Goal: Use online tool/utility: Utilize a website feature to perform a specific function

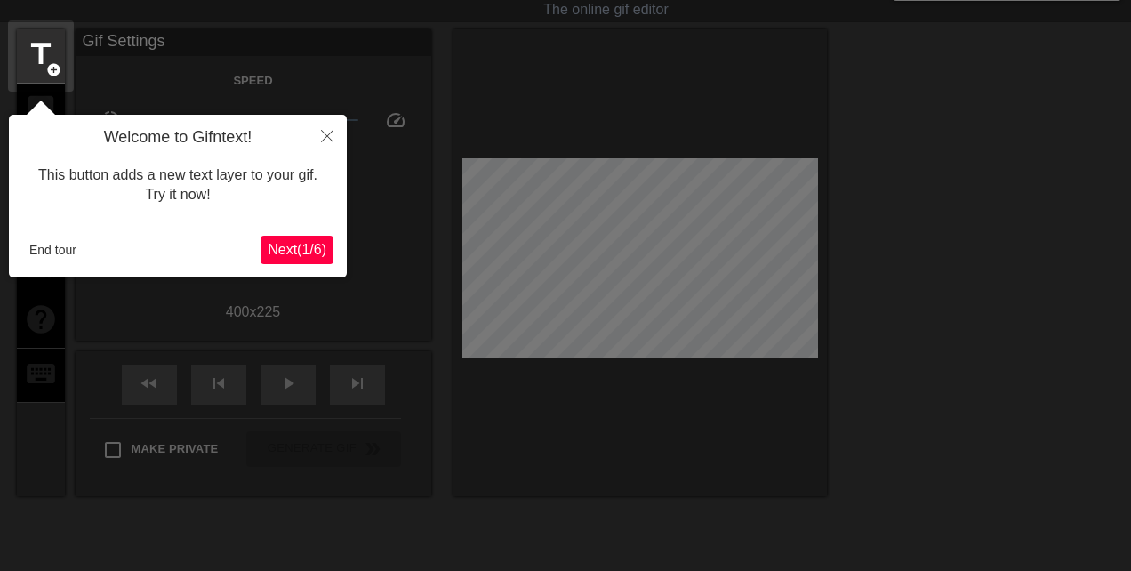
scroll to position [44, 0]
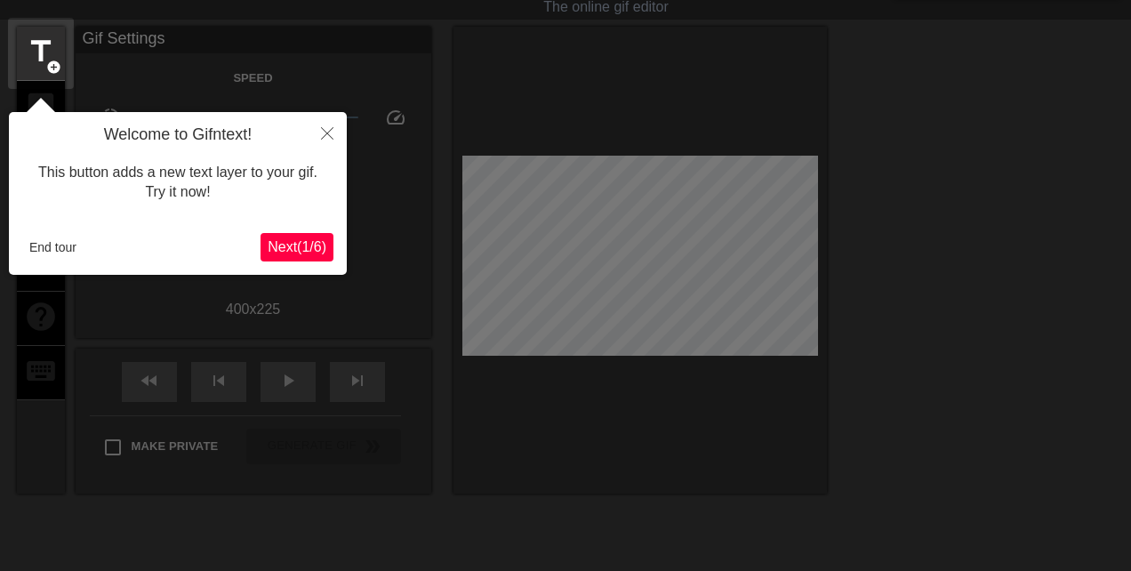
click at [69, 240] on button "End tour" at bounding box center [52, 247] width 61 height 27
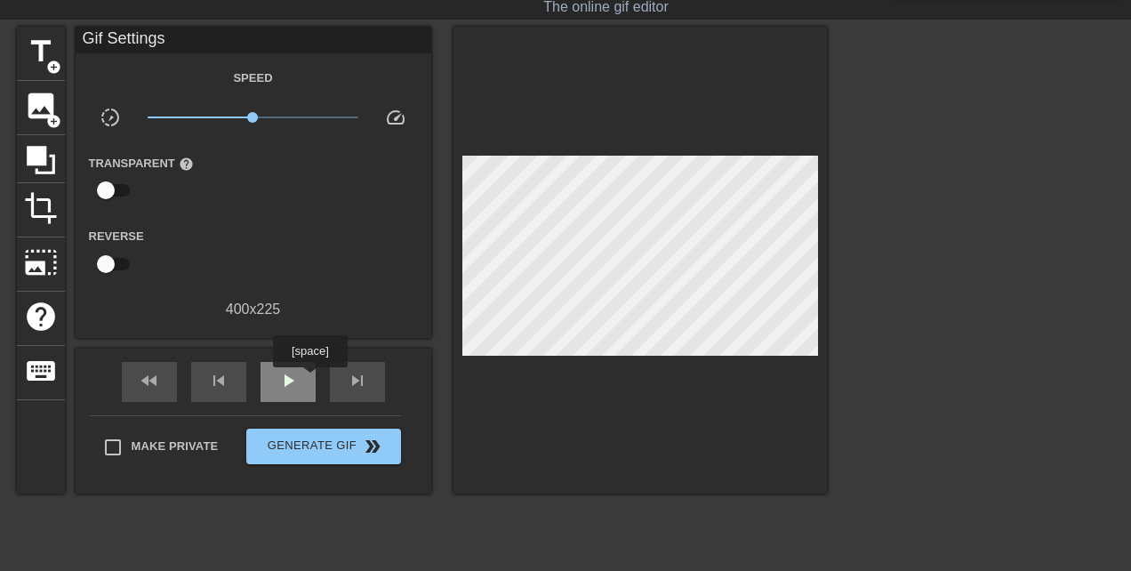
click at [311, 380] on div "play_arrow" at bounding box center [287, 382] width 55 height 40
type input "60"
click at [291, 378] on span "pause" at bounding box center [287, 380] width 21 height 21
click at [40, 105] on span "image" at bounding box center [41, 106] width 34 height 34
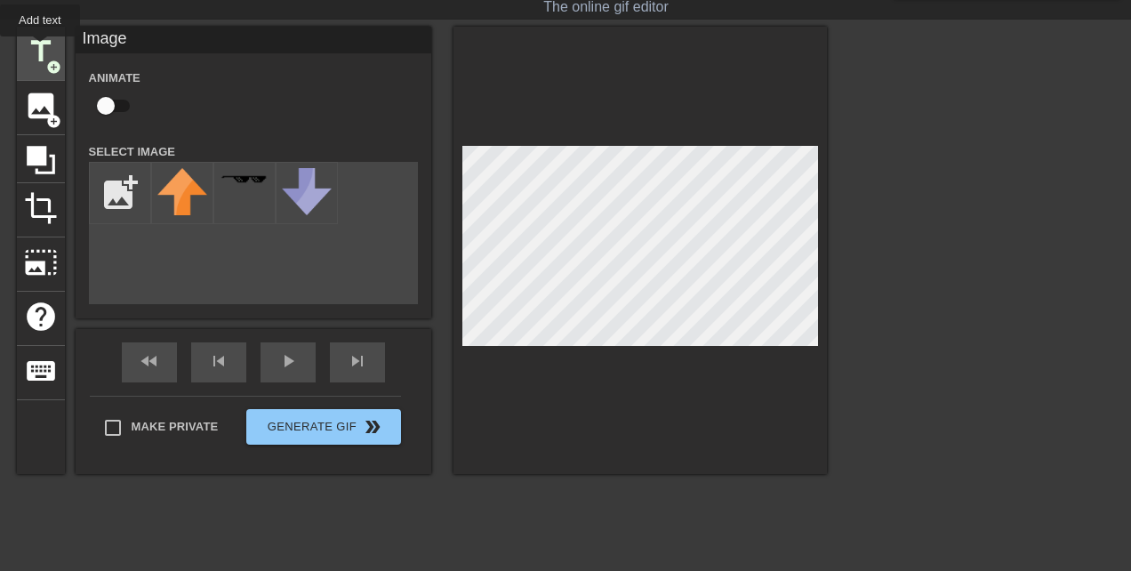
click at [40, 51] on span "title" at bounding box center [41, 52] width 34 height 34
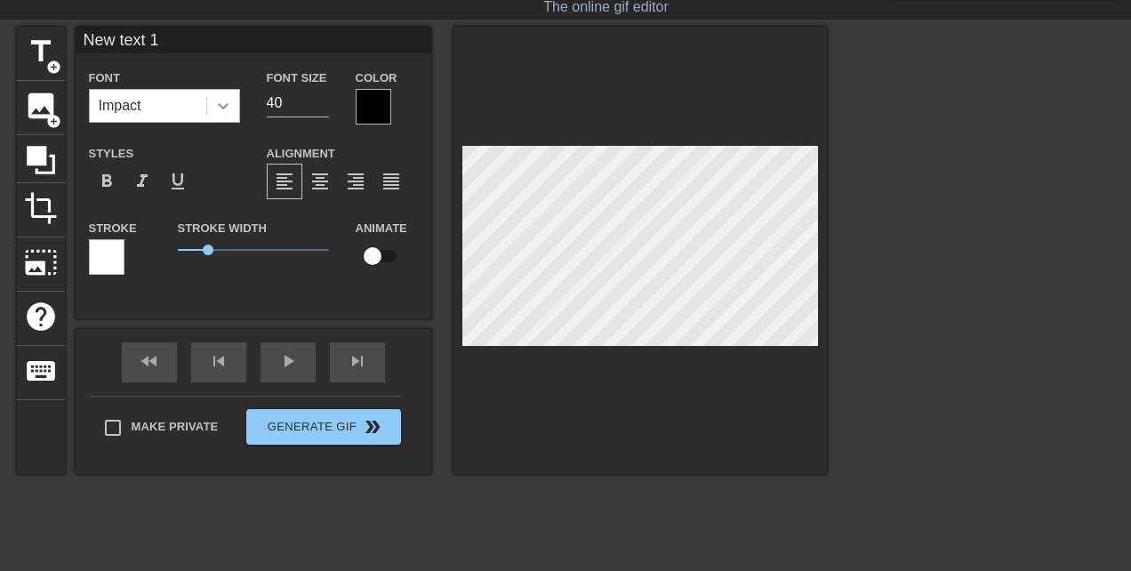
click at [220, 103] on icon at bounding box center [223, 106] width 18 height 18
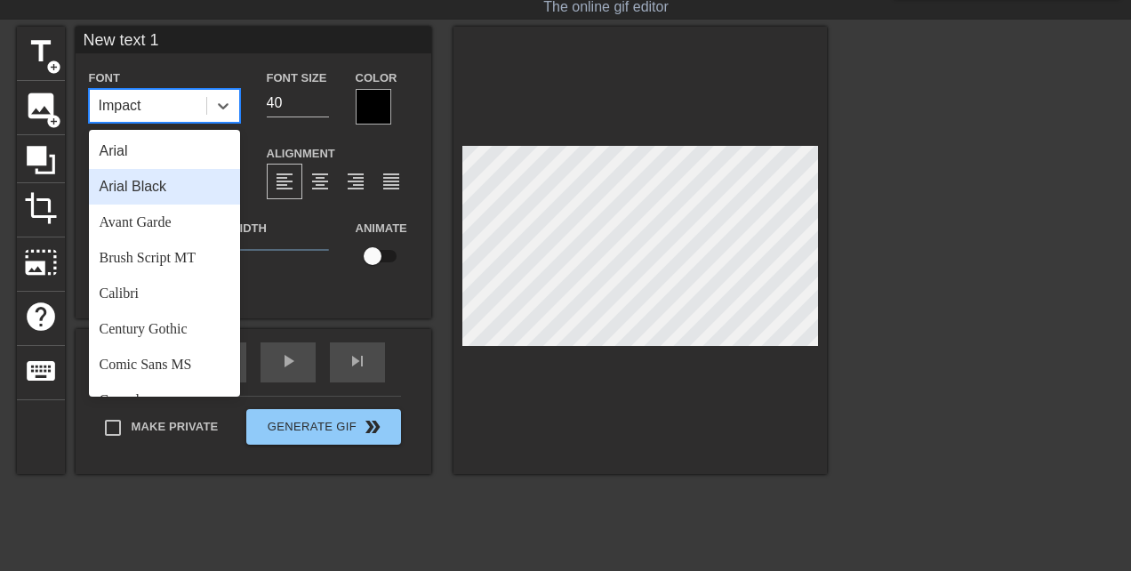
click at [196, 181] on div "Arial Black" at bounding box center [164, 187] width 151 height 36
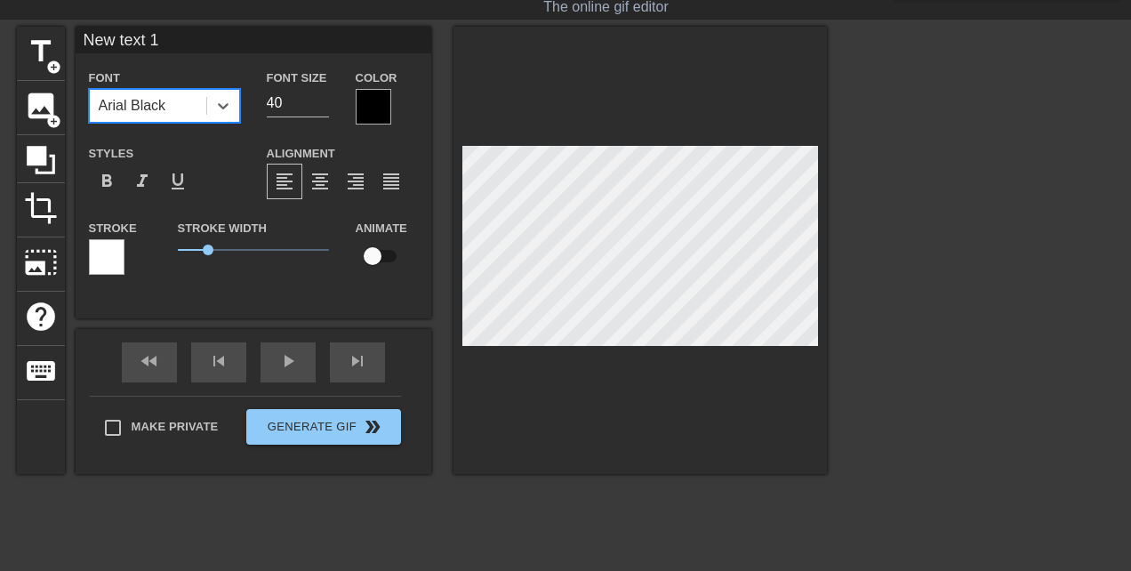
type input "f"
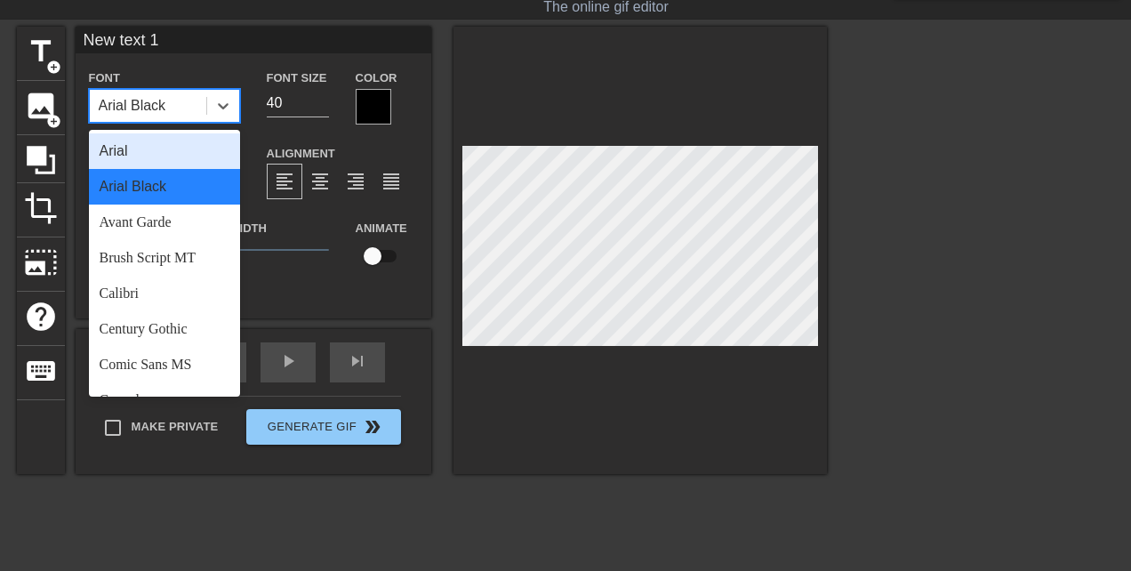
type input "A"
click at [165, 180] on div "Arial Black" at bounding box center [164, 187] width 151 height 36
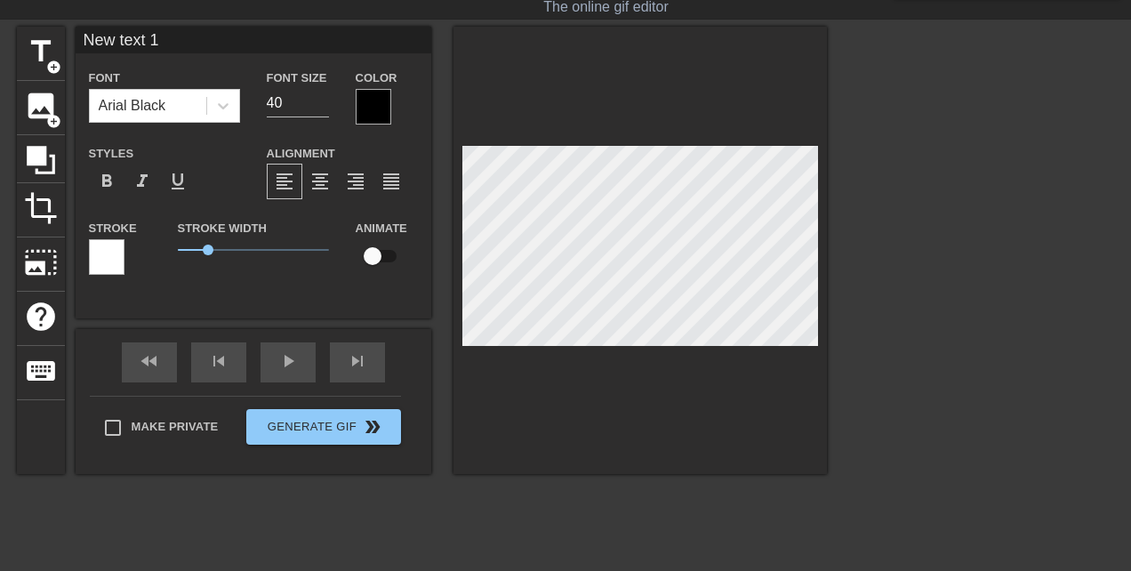
type input "New 1"
type textarea "New 1"
type input "New 1"
type textarea "New 1"
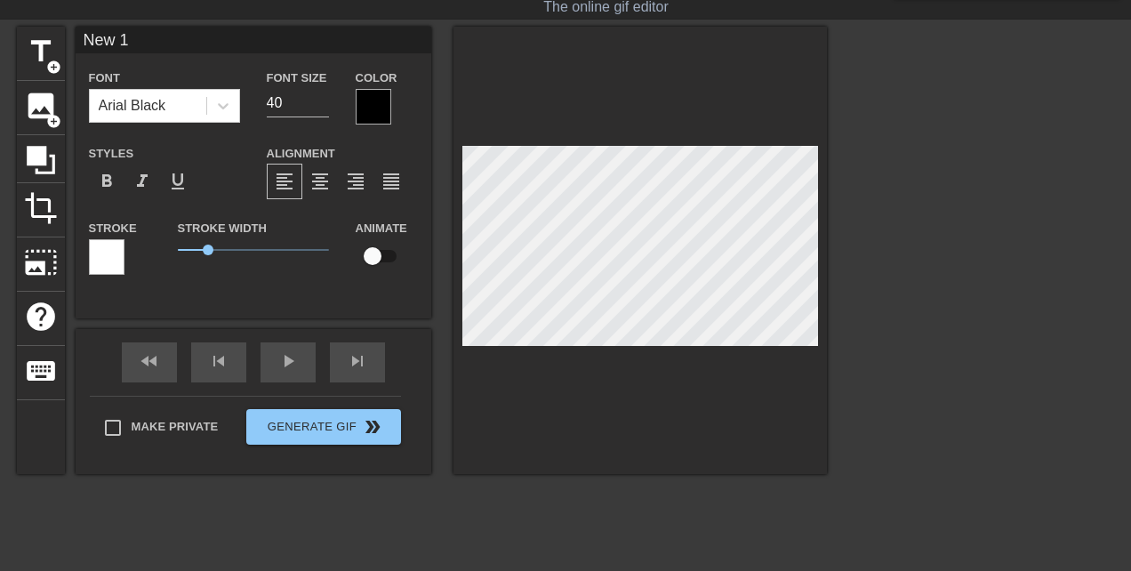
type input "Ne 1"
type textarea "Ne 1"
type input "N 1"
type textarea "N 1"
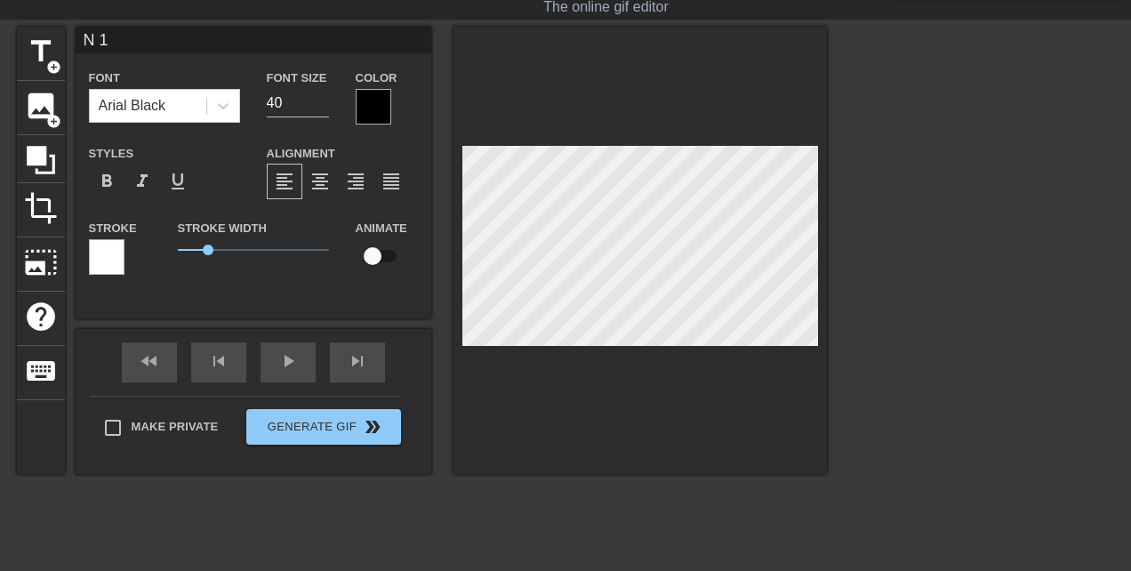
type input "1"
type textarea "1"
type input "A"
type textarea "A"
type input "Am"
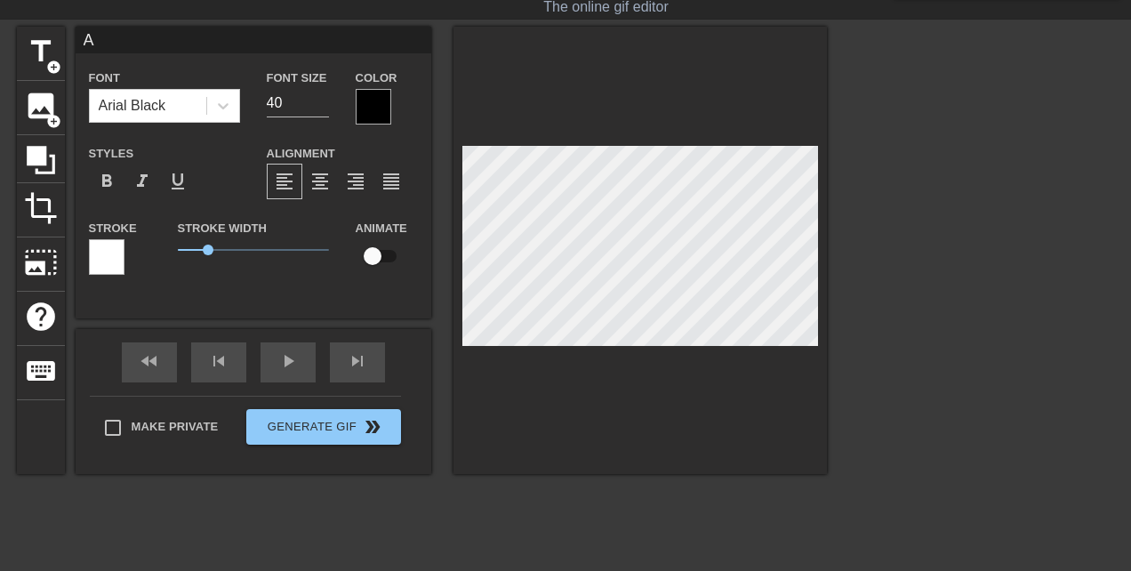
type textarea "Am"
type input "Ame"
type textarea "Ame"
type input "Amer"
type textarea "Amer"
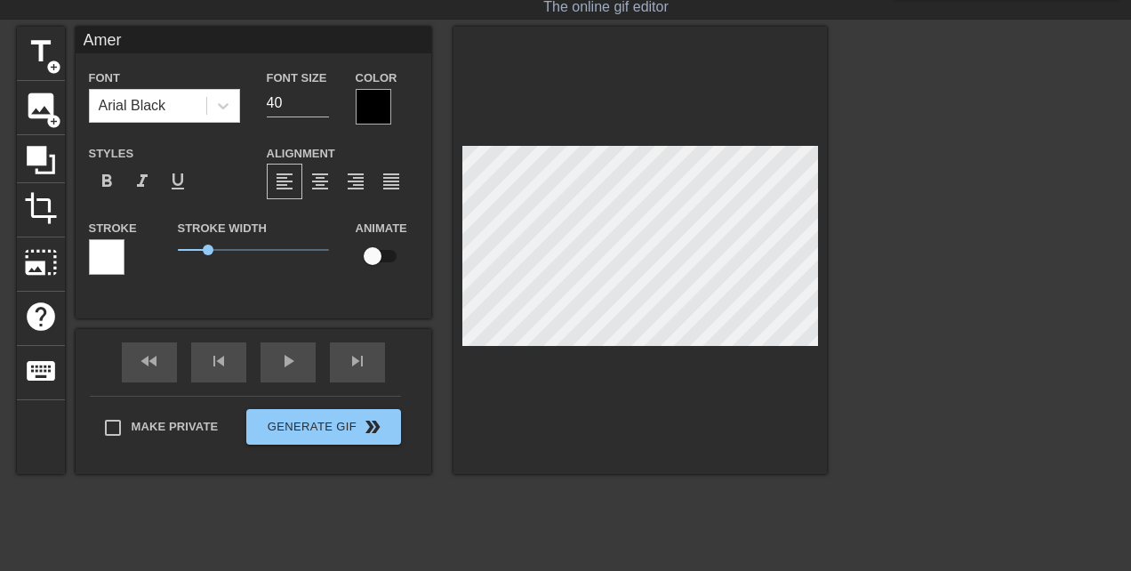
type input "Ameri"
type textarea "Ameri"
type input "Americ"
type textarea "Americ"
type input "America"
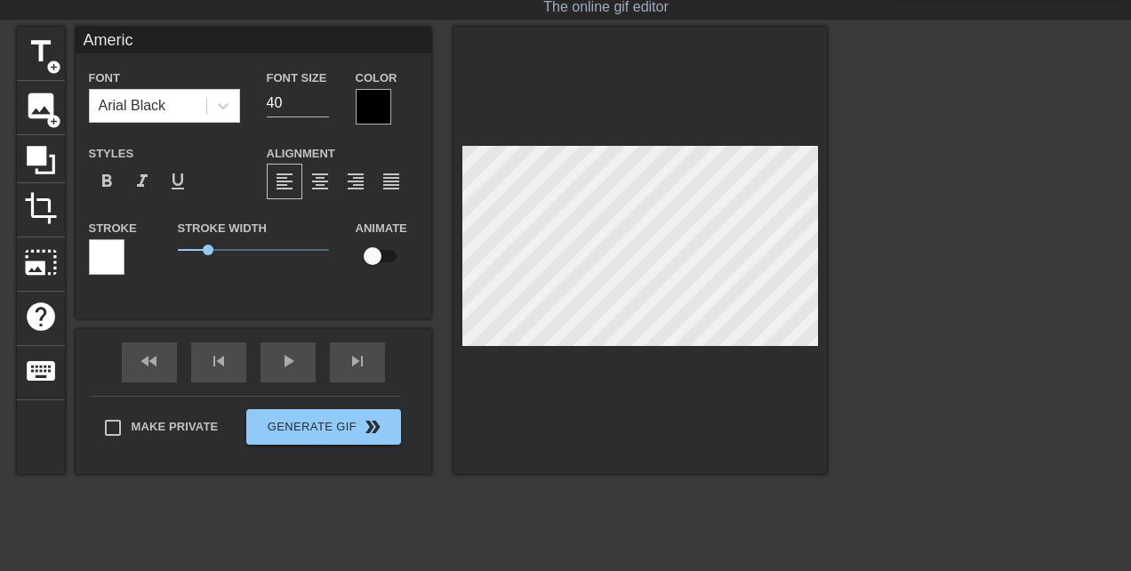
type textarea "America"
type input "American"
type textarea "American"
type input "American"
type textarea "American"
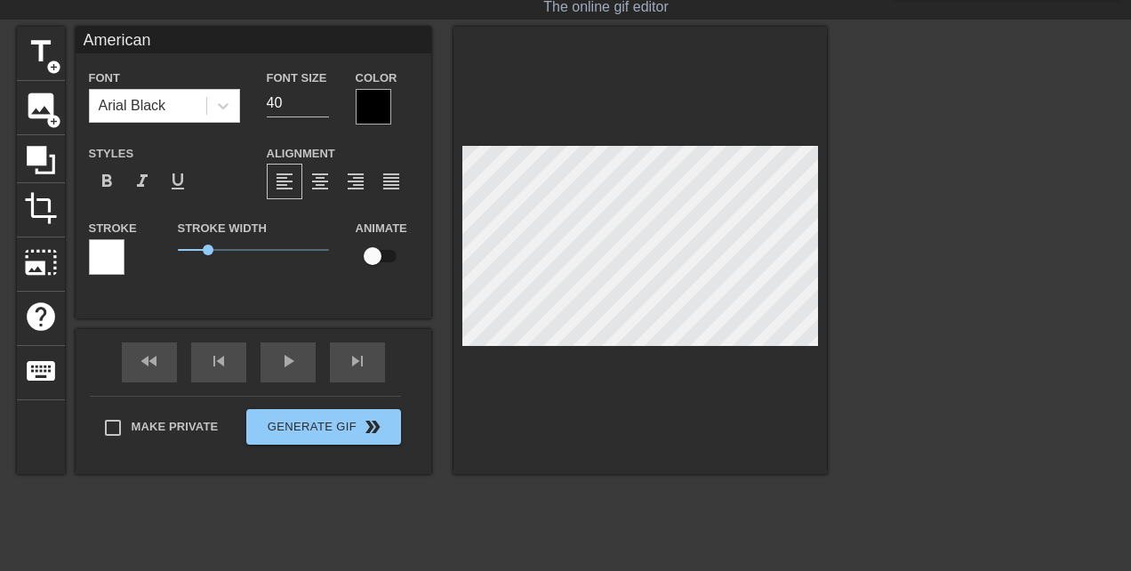
scroll to position [0, 2]
type input "AmericanA"
type textarea "American A"
type input "AmericanAr"
type textarea "American Ar"
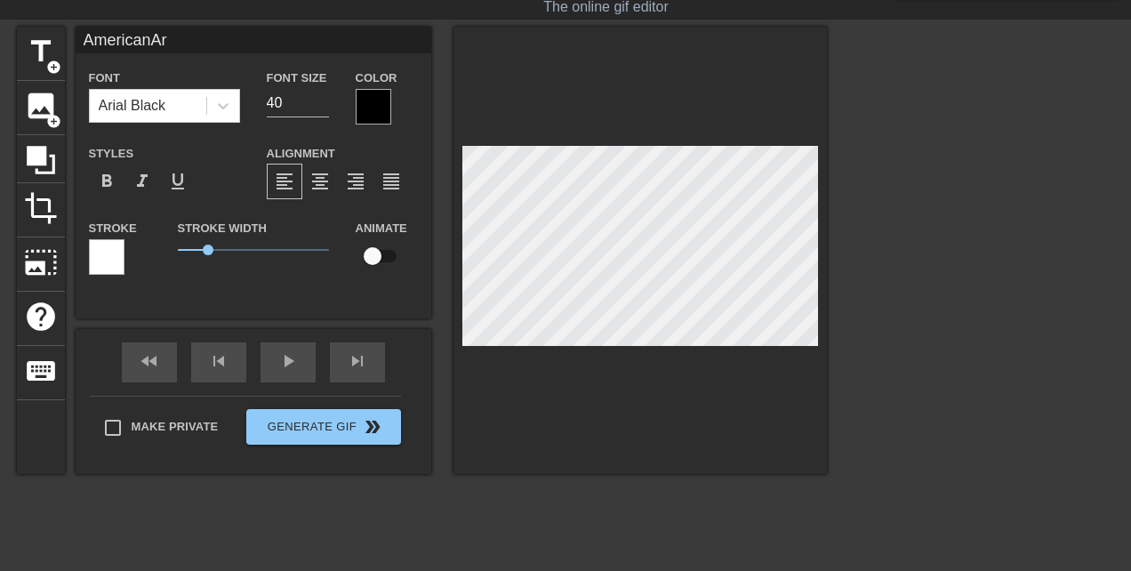
type input "AmericanArc"
type textarea "American Arc"
type input "AmericanArch"
type textarea "American Arch"
type input "AmericanArcho"
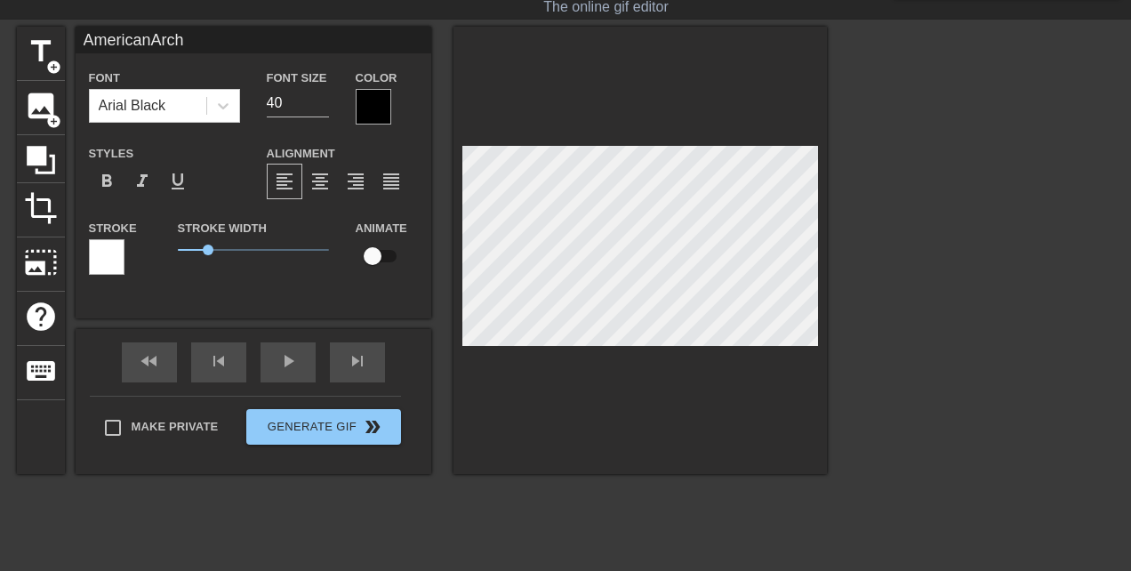
type textarea "American Archo"
type input "AmericanArchov"
type textarea "American Archov"
type input "AmericanArchove"
type textarea "American Archove"
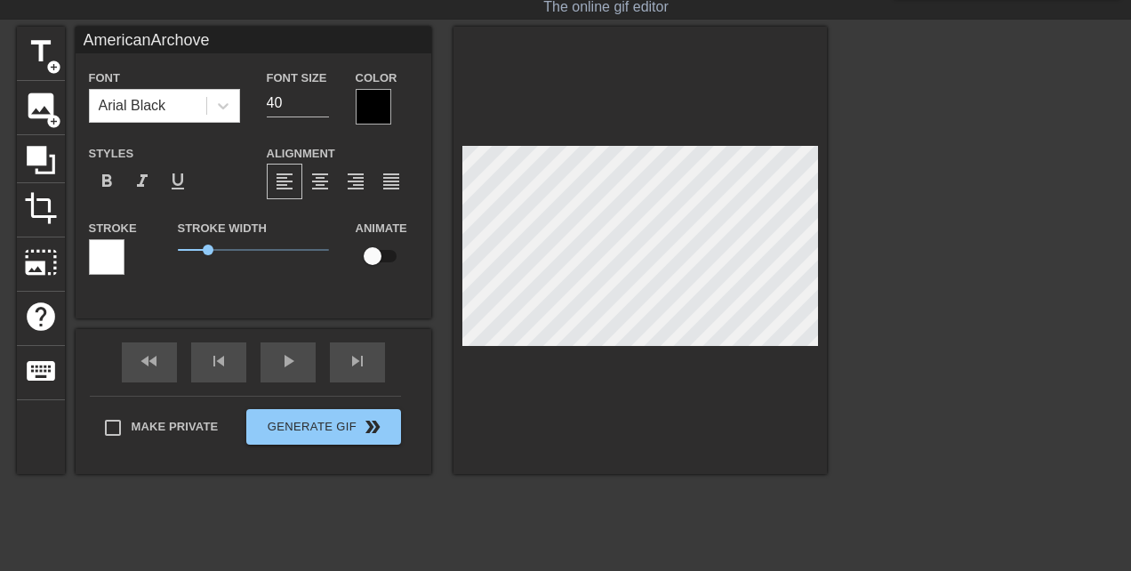
scroll to position [0, 3]
type input "AmericanArchov"
type textarea "American Archov"
type input "AmericanArcho"
type textarea "American Archo"
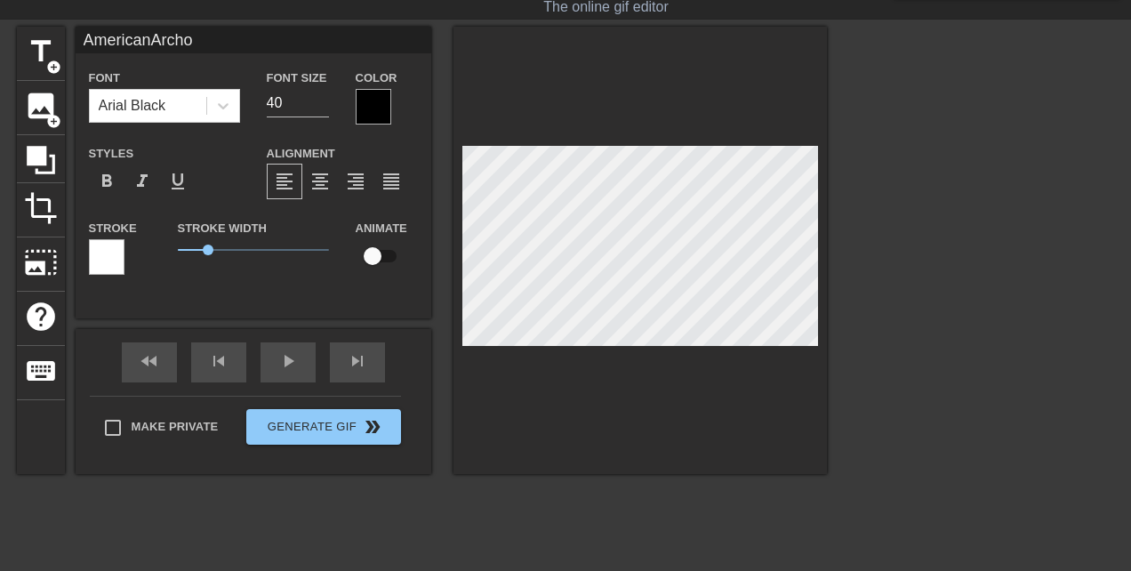
type input "AmericanArch"
type textarea "American Arch"
type input "AmericanArchi"
type textarea "American Archi"
type input "AmericanArchiv"
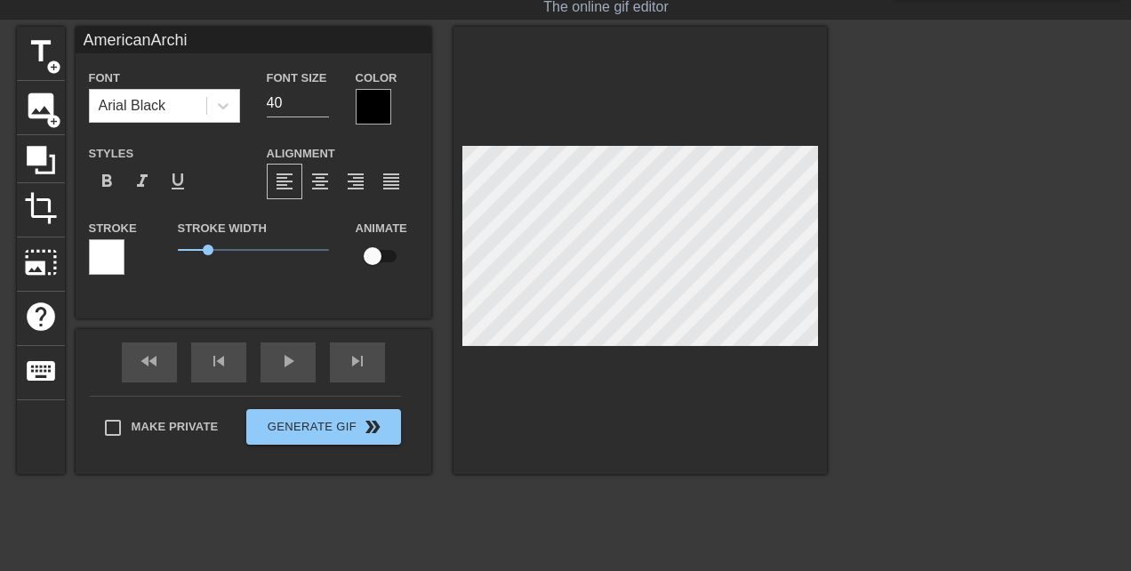
type textarea "American Archiv"
type input "AmericanArchive"
type textarea "American Archive"
type input "AmericanArchive"
type textarea "American Archive"
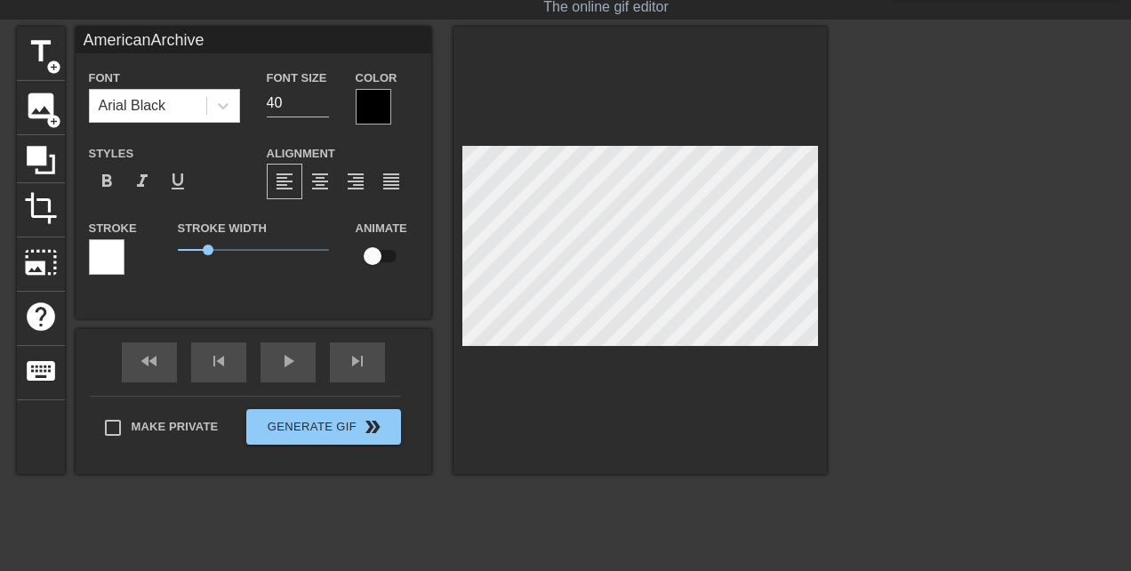
scroll to position [0, 2]
type input "American Archive"
type textarea "American Archive"
type input "AmericanArchive"
type textarea "American Archive"
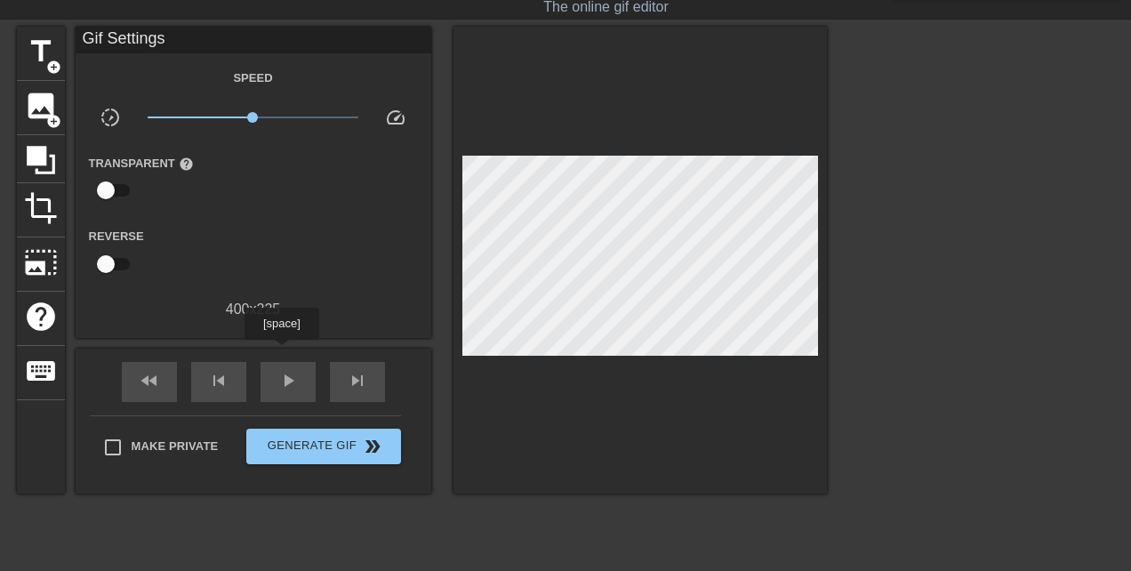
click at [284, 352] on div "fast_rewind skip_previous play_arrow skip_next" at bounding box center [253, 381] width 290 height 67
click at [303, 380] on div "play_arrow" at bounding box center [287, 382] width 55 height 40
click at [34, 92] on span "image" at bounding box center [41, 106] width 34 height 34
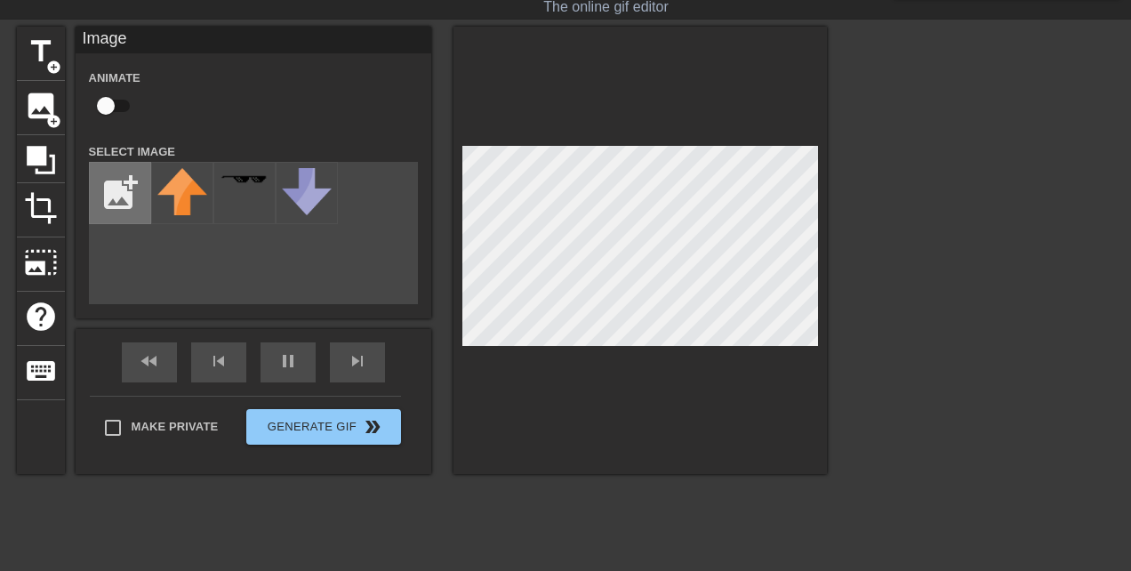
click at [122, 182] on input "file" at bounding box center [120, 193] width 60 height 60
type input "70"
type input "C:\fakepath\image-removebg-preview.png"
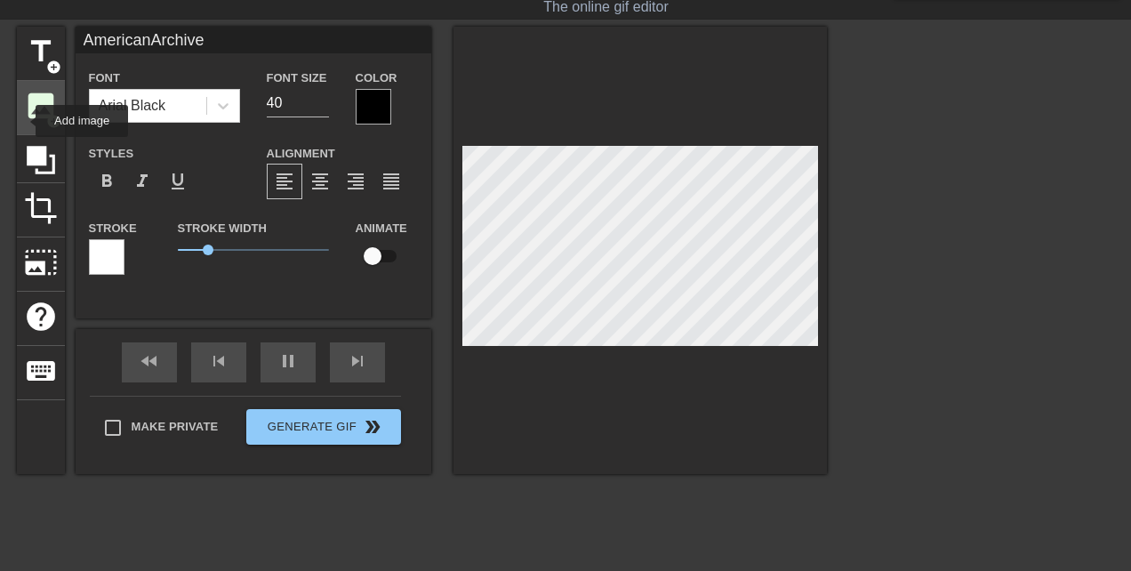
click at [28, 107] on span "image" at bounding box center [41, 106] width 34 height 34
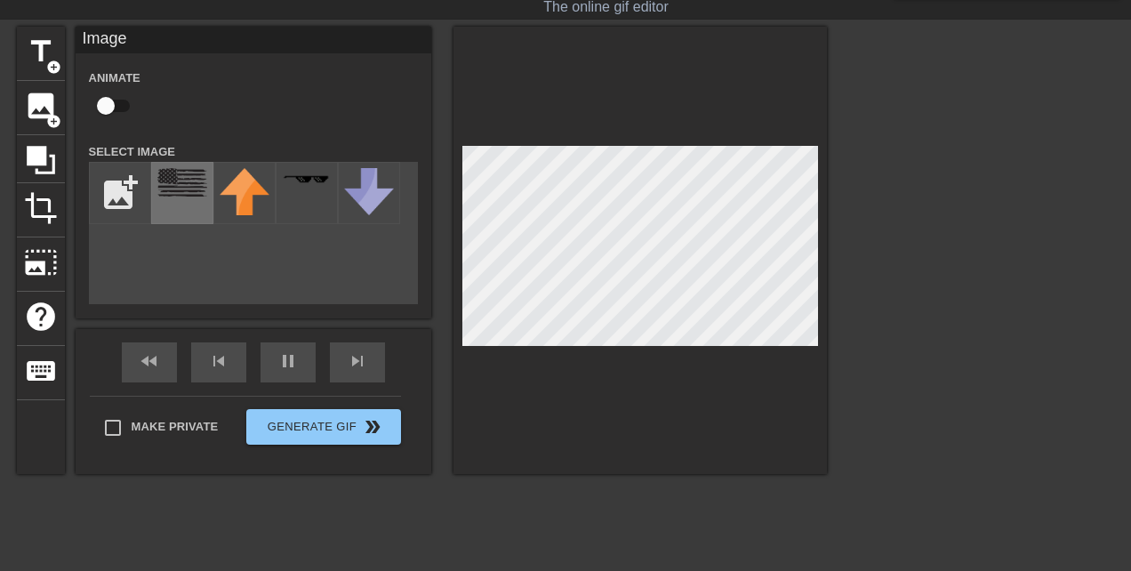
click at [176, 195] on img at bounding box center [182, 182] width 50 height 28
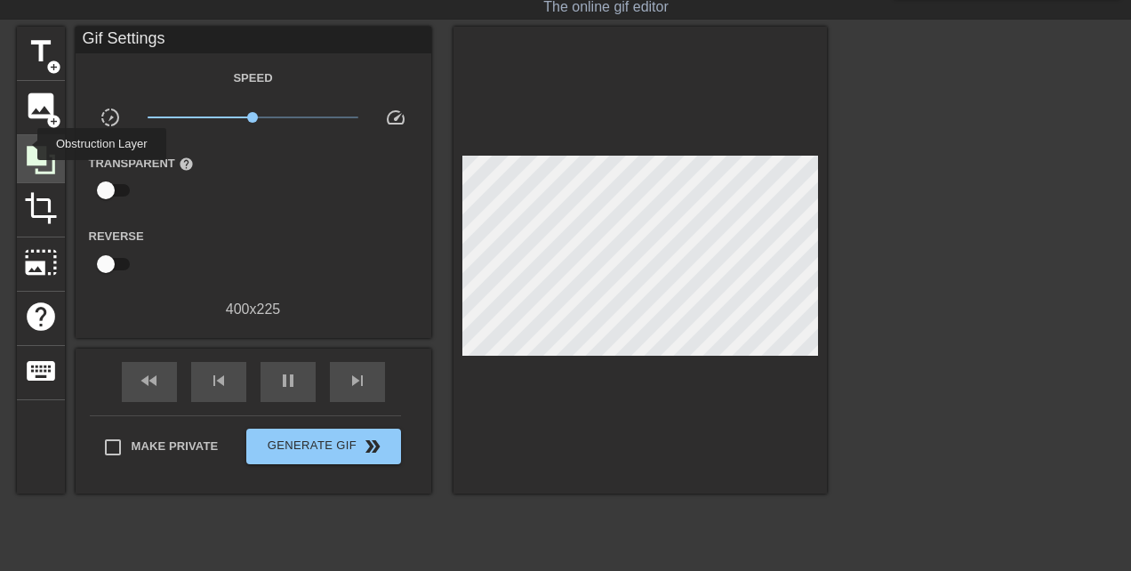
click at [26, 144] on icon at bounding box center [41, 160] width 34 height 34
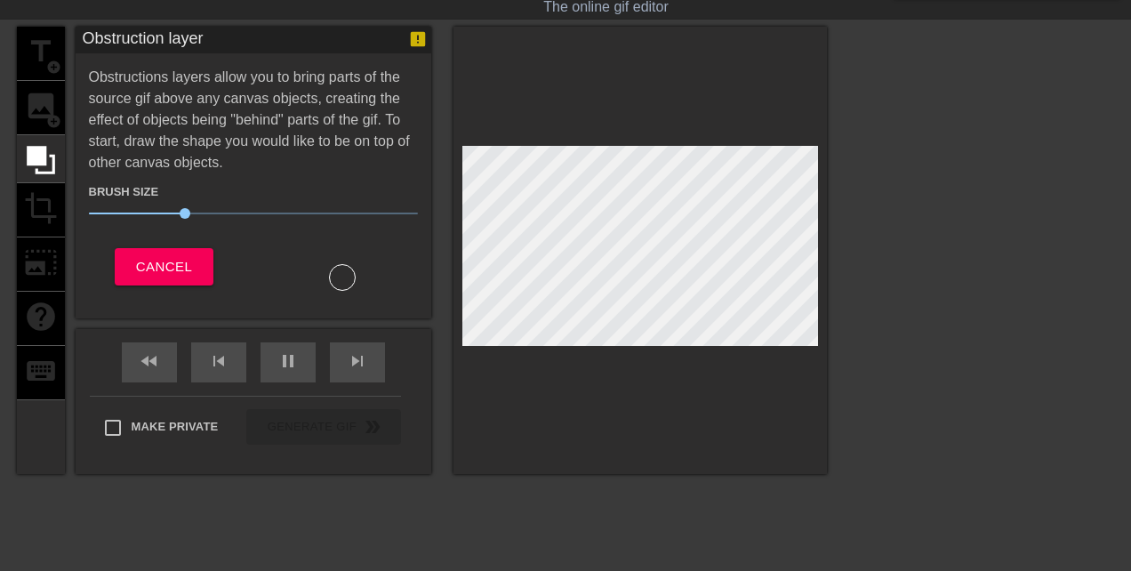
click at [24, 110] on div "title add_circle image add_circle crop photo_size_select_large help keyboard" at bounding box center [41, 250] width 48 height 447
click at [172, 264] on span "Cancel" at bounding box center [164, 266] width 56 height 23
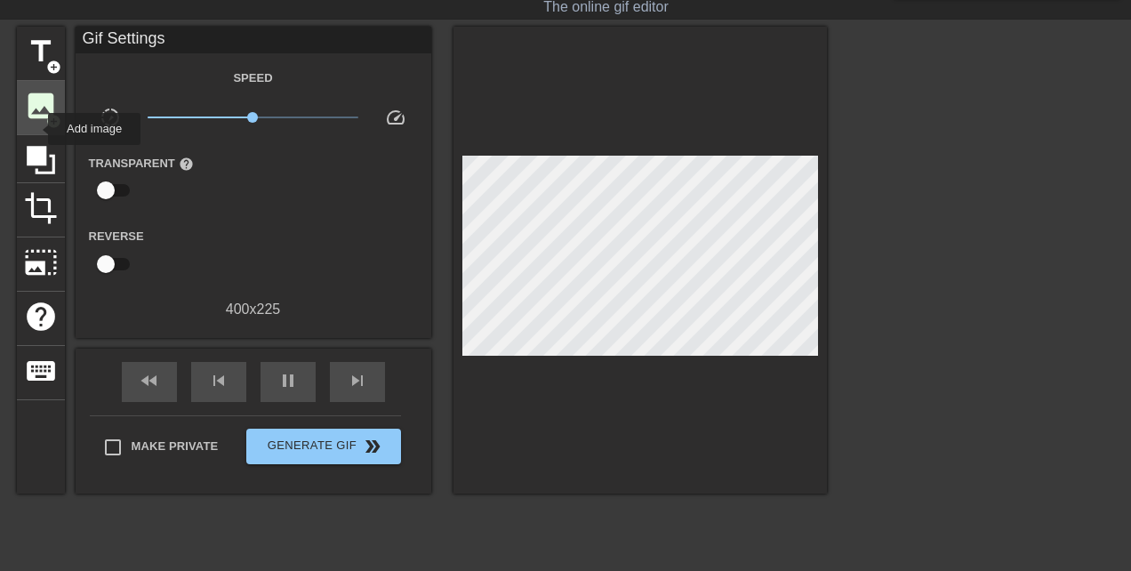
click at [36, 118] on span "image" at bounding box center [41, 106] width 34 height 34
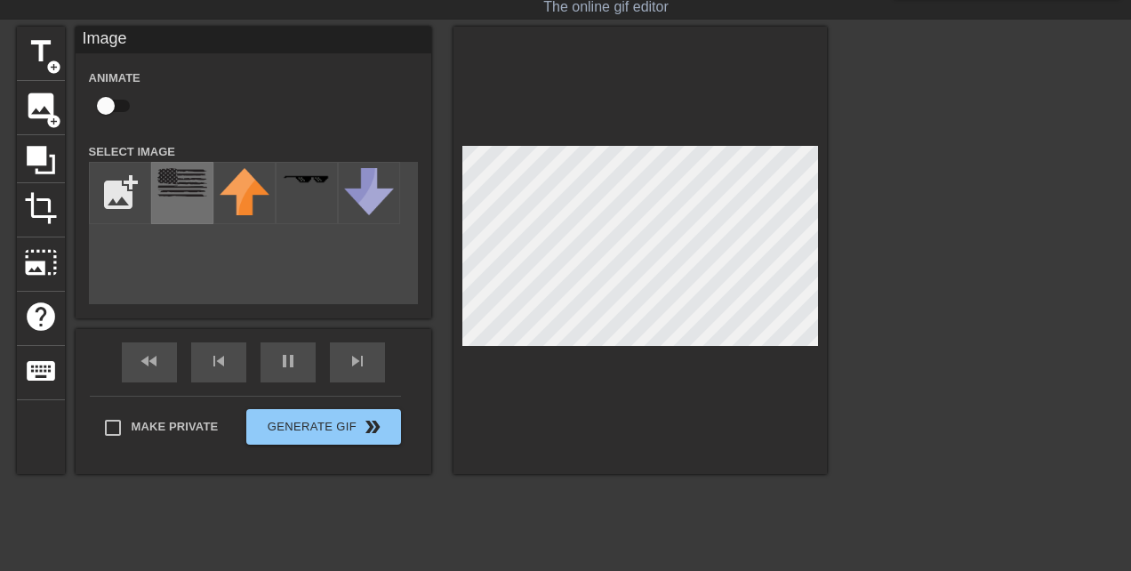
click at [173, 189] on img at bounding box center [182, 182] width 50 height 28
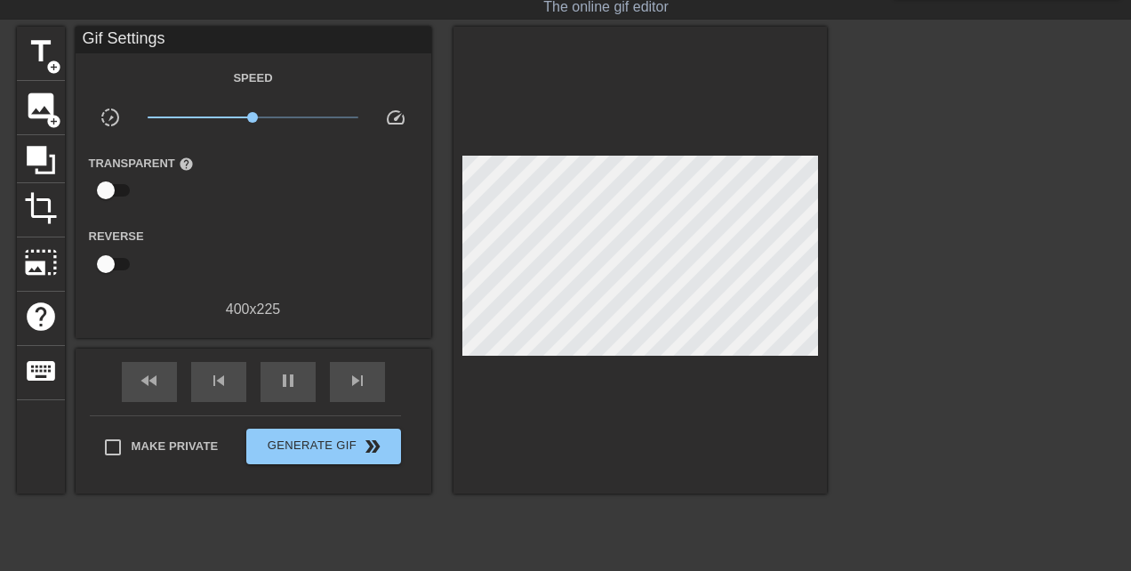
click at [868, 382] on div at bounding box center [981, 293] width 267 height 533
click at [308, 287] on div "Speed slow_motion_video x1.00 speed Transparent help Reverse 400 x 225" at bounding box center [253, 193] width 329 height 253
click at [30, 172] on icon at bounding box center [41, 160] width 34 height 34
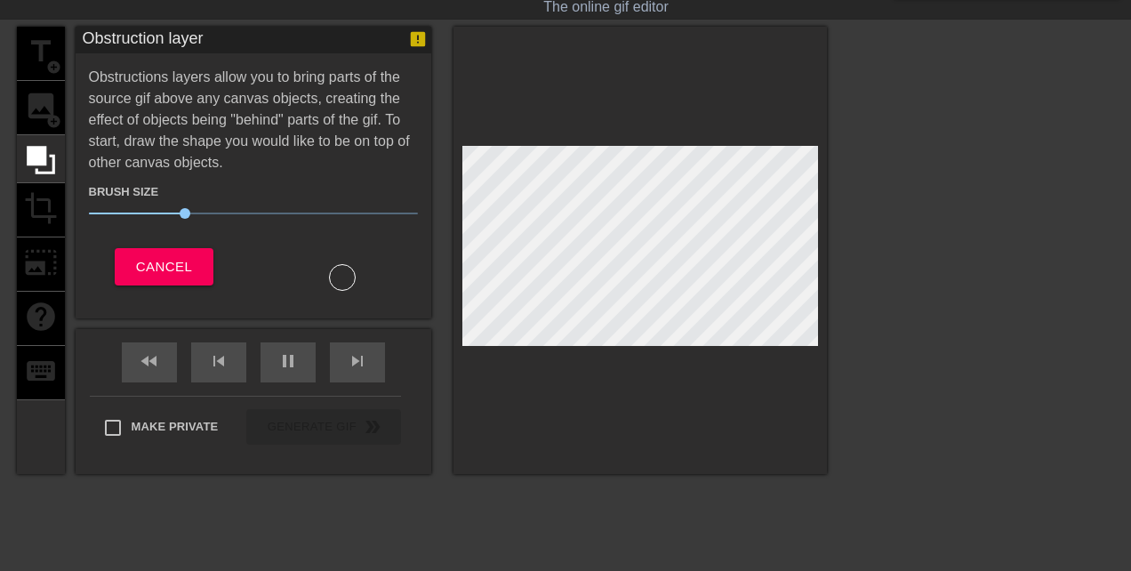
click at [34, 112] on div "title add_circle image add_circle crop photo_size_select_large help keyboard" at bounding box center [41, 250] width 48 height 447
click at [174, 255] on span "Cancel" at bounding box center [164, 266] width 56 height 23
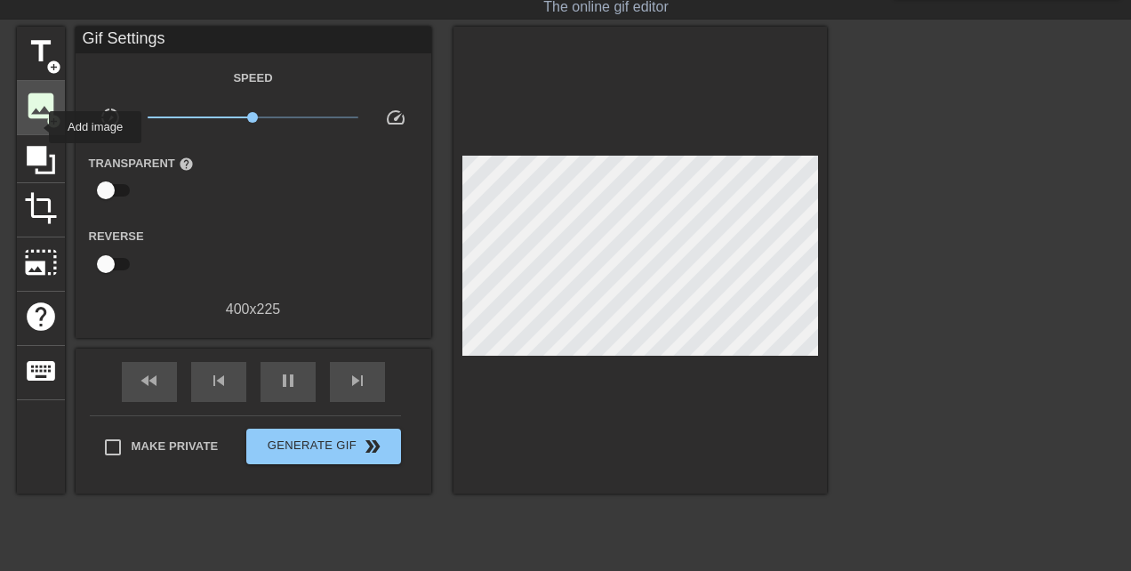
click at [36, 123] on div "image add_circle" at bounding box center [41, 108] width 48 height 54
click at [38, 114] on span "image" at bounding box center [41, 106] width 34 height 34
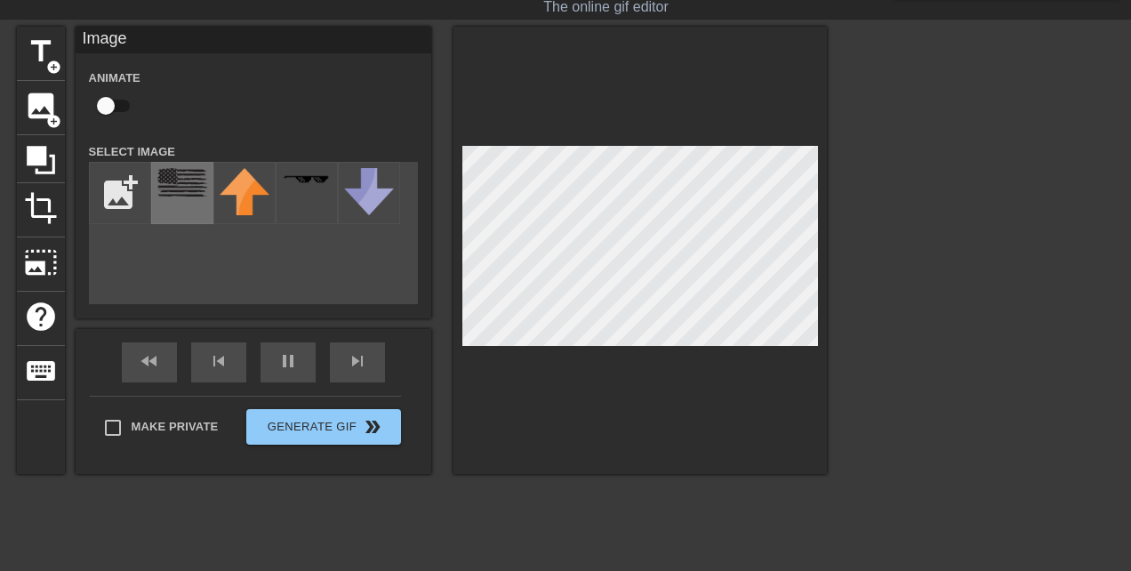
click at [194, 178] on img at bounding box center [182, 182] width 50 height 28
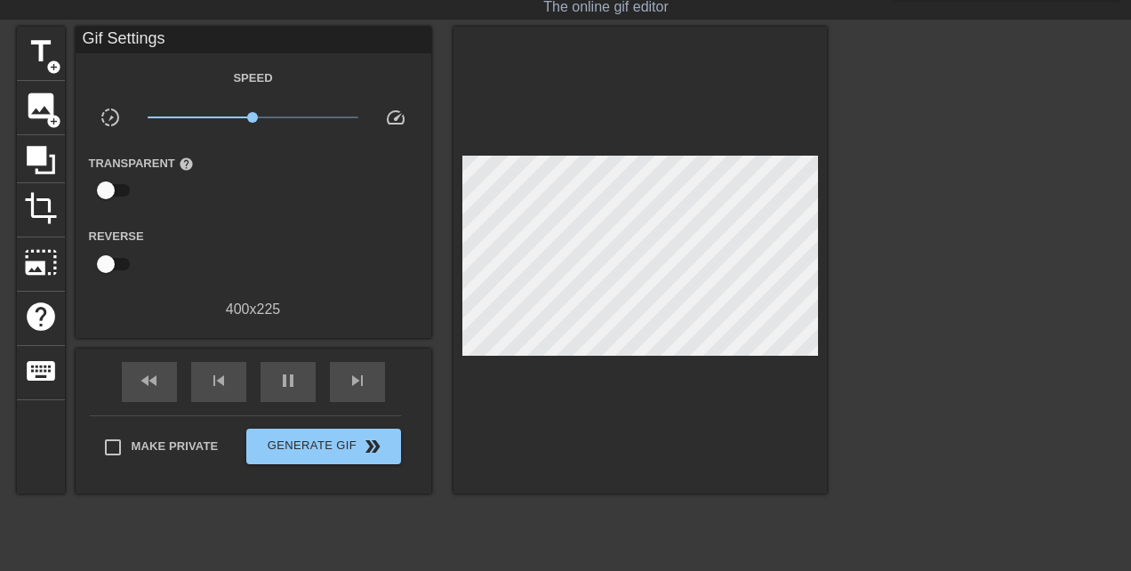
click at [571, 428] on div at bounding box center [639, 260] width 373 height 467
type input "70"
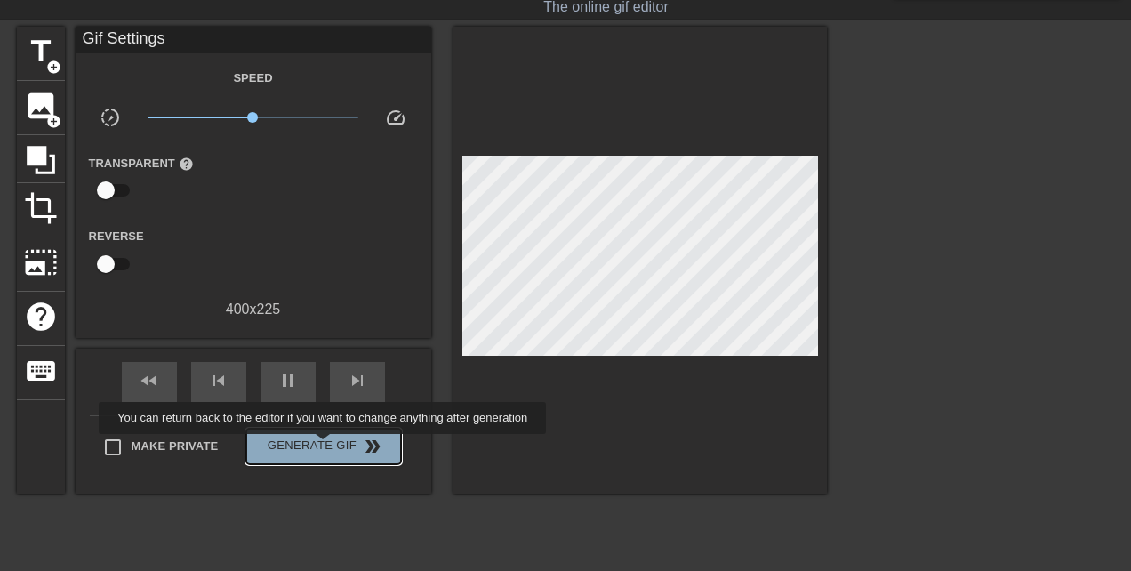
click at [334, 446] on span "Generate Gif double_arrow" at bounding box center [323, 446] width 140 height 21
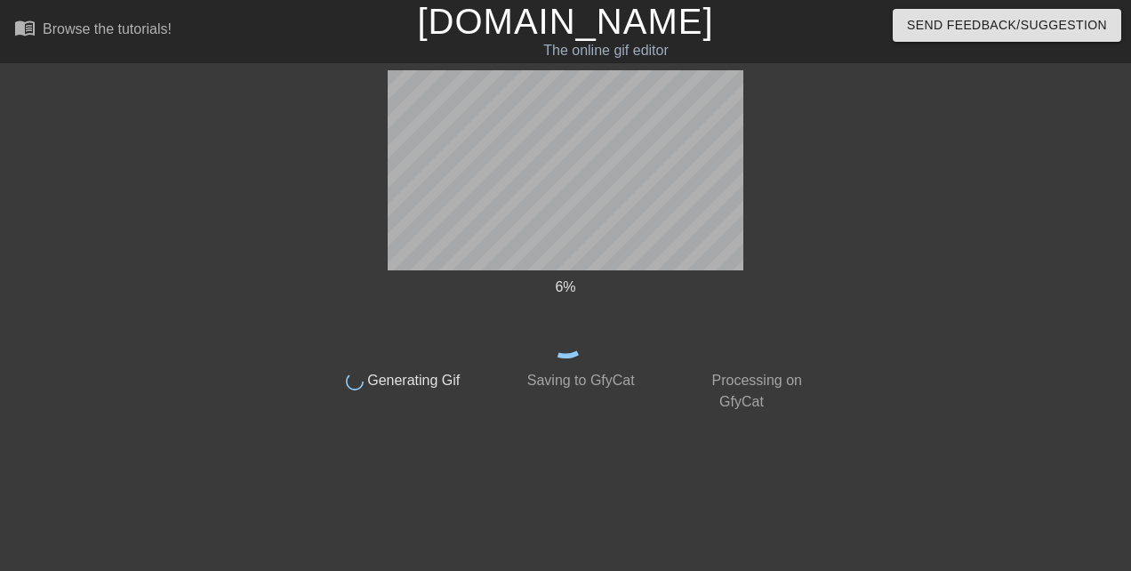
scroll to position [0, 0]
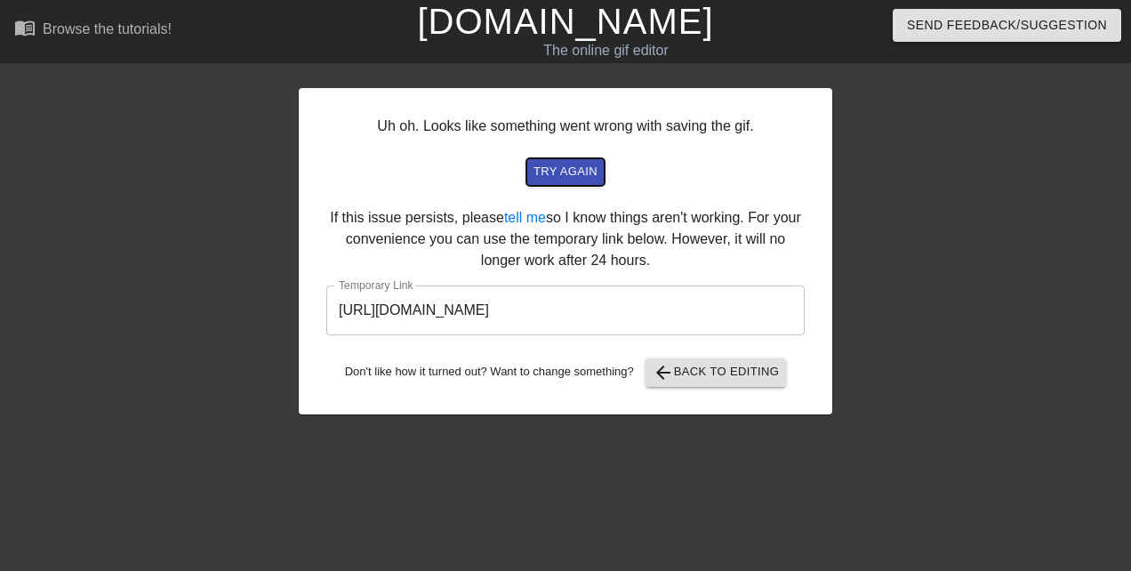
click at [559, 168] on span "try again" at bounding box center [565, 172] width 64 height 20
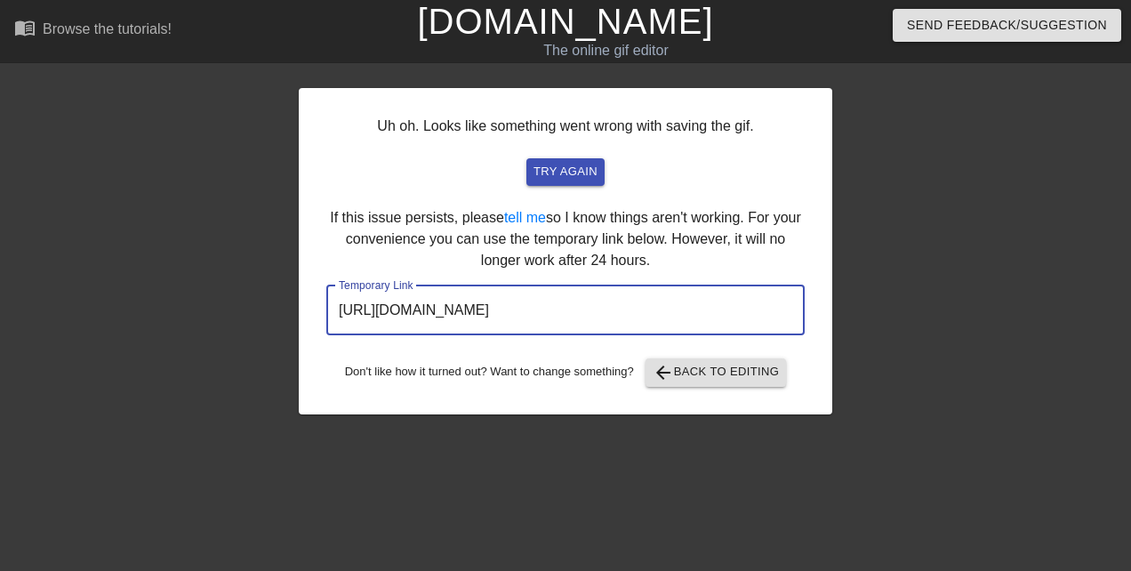
drag, startPoint x: 691, startPoint y: 305, endPoint x: 330, endPoint y: 316, distance: 361.1
click at [330, 316] on input "[URL][DOMAIN_NAME]" at bounding box center [565, 310] width 478 height 50
